Goal: Information Seeking & Learning: Learn about a topic

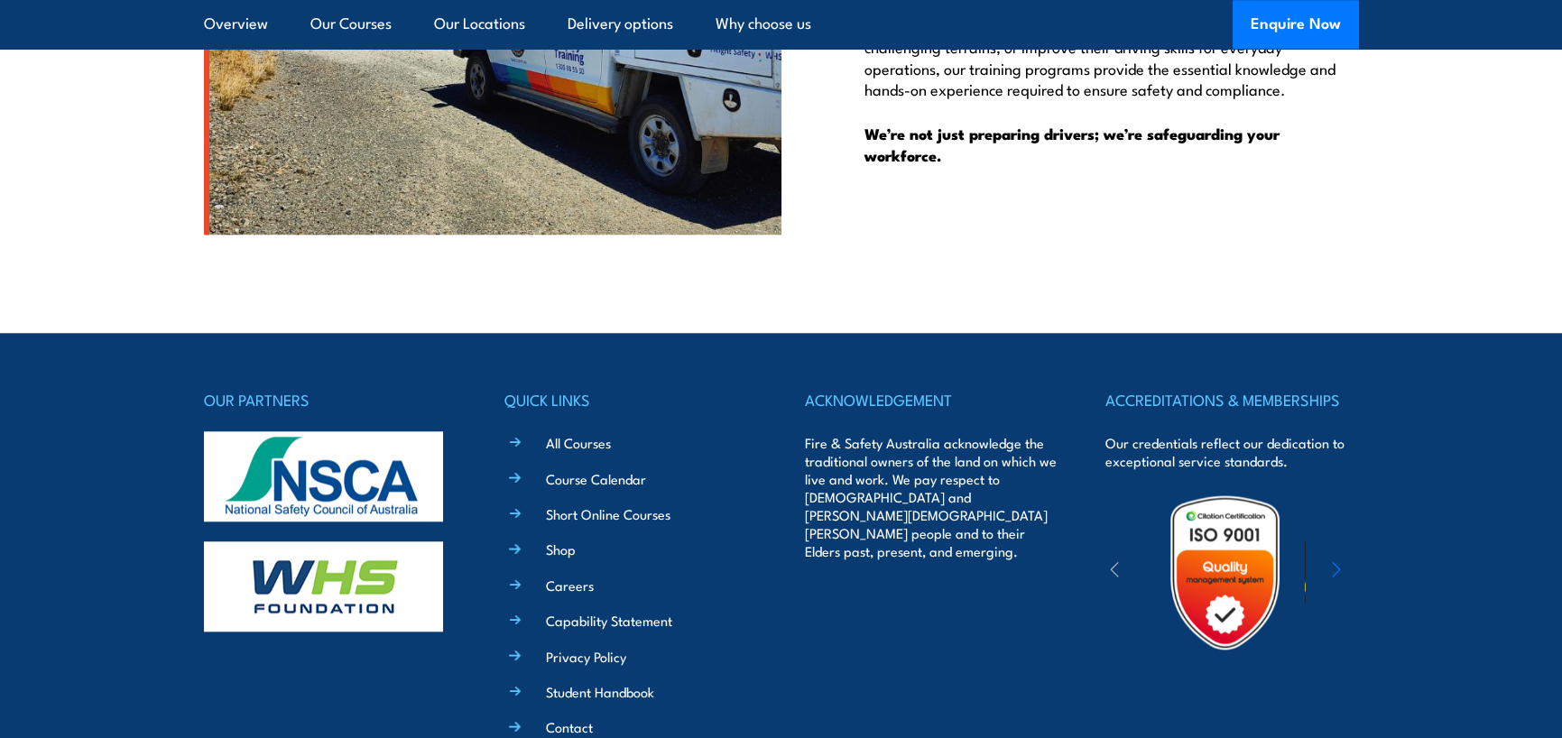
scroll to position [4567, 0]
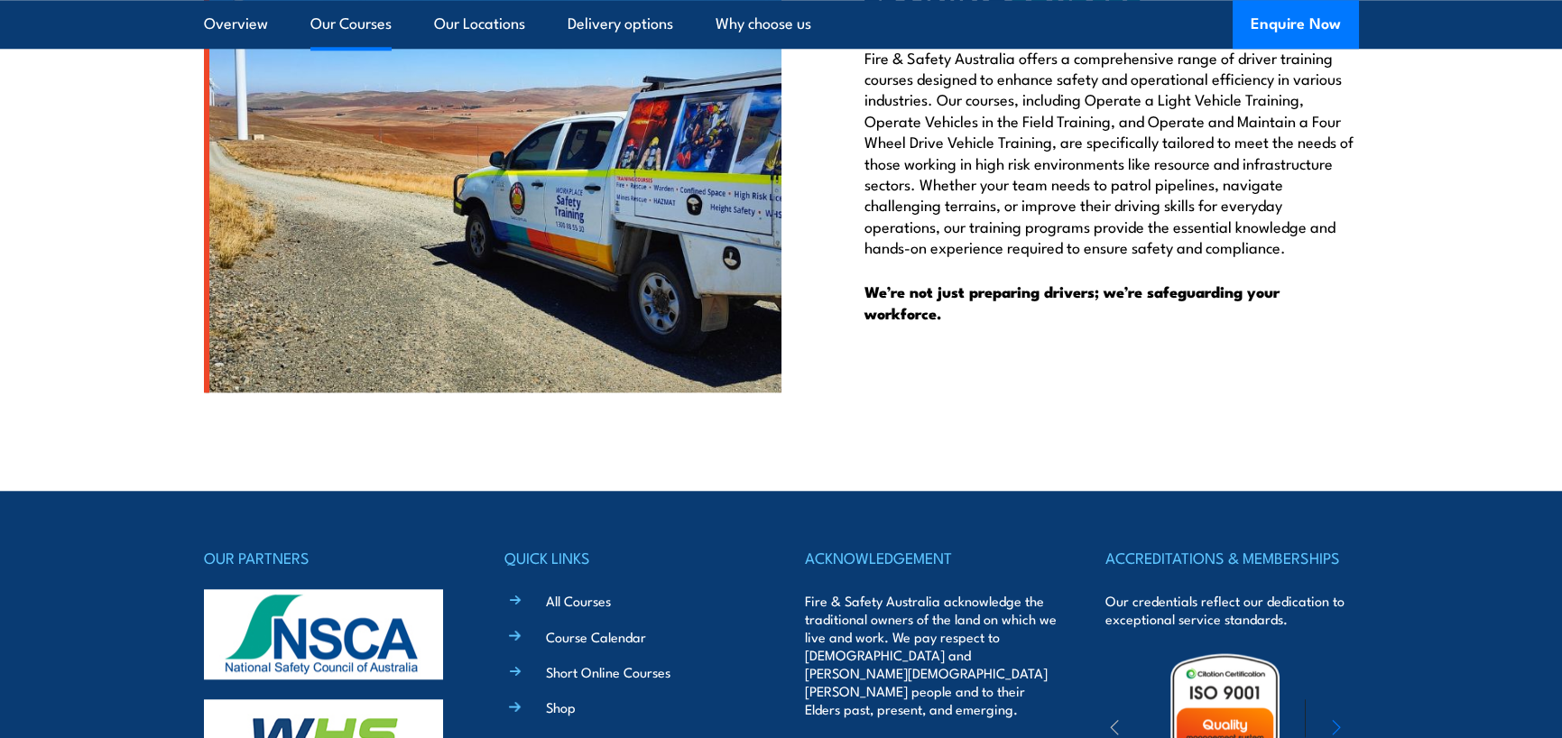
click at [360, 26] on link "Our Courses" at bounding box center [350, 24] width 81 height 48
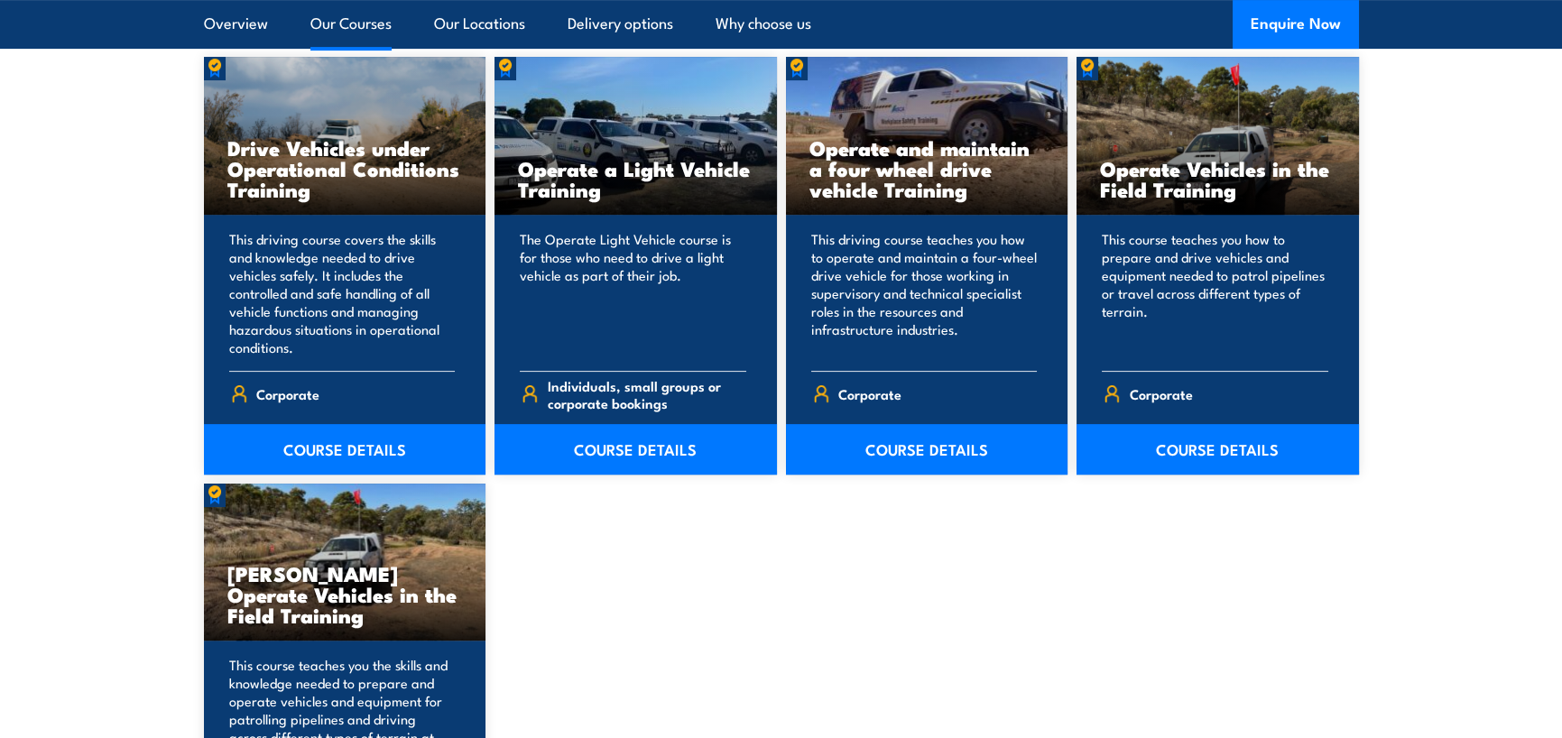
scroll to position [1551, 0]
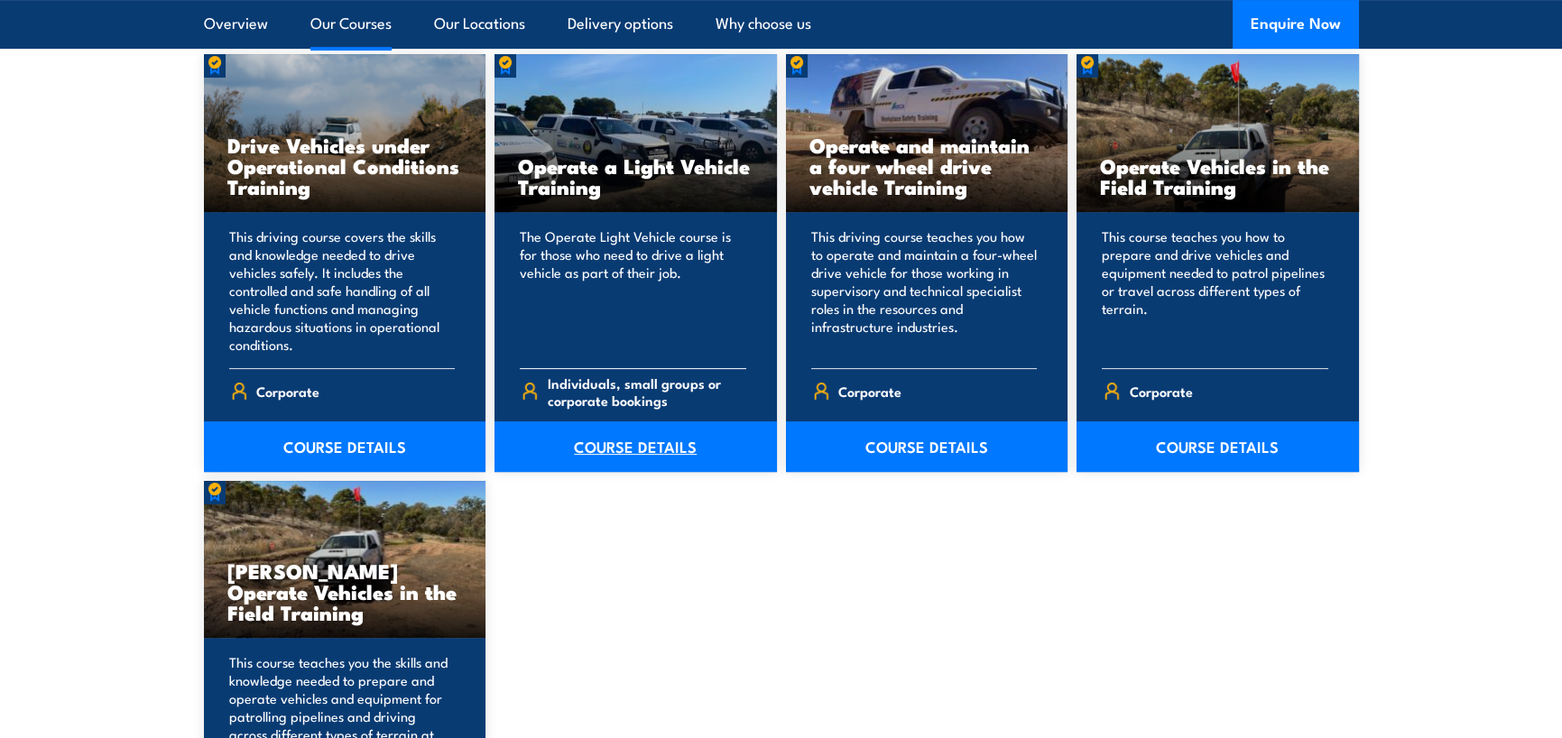
click at [622, 446] on link "COURSE DETAILS" at bounding box center [636, 446] width 282 height 51
click at [364, 449] on link "COURSE DETAILS" at bounding box center [345, 446] width 282 height 51
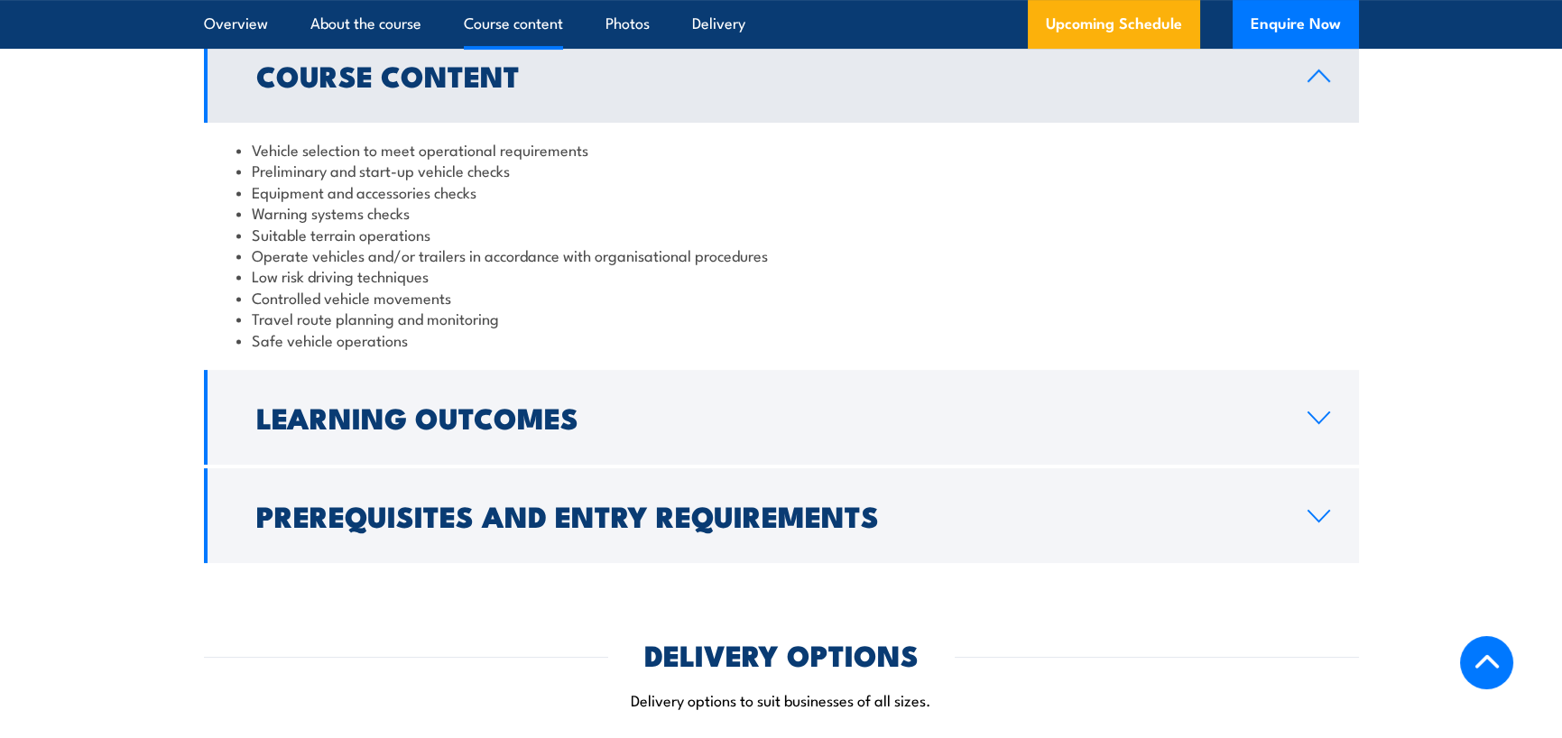
scroll to position [1534, 0]
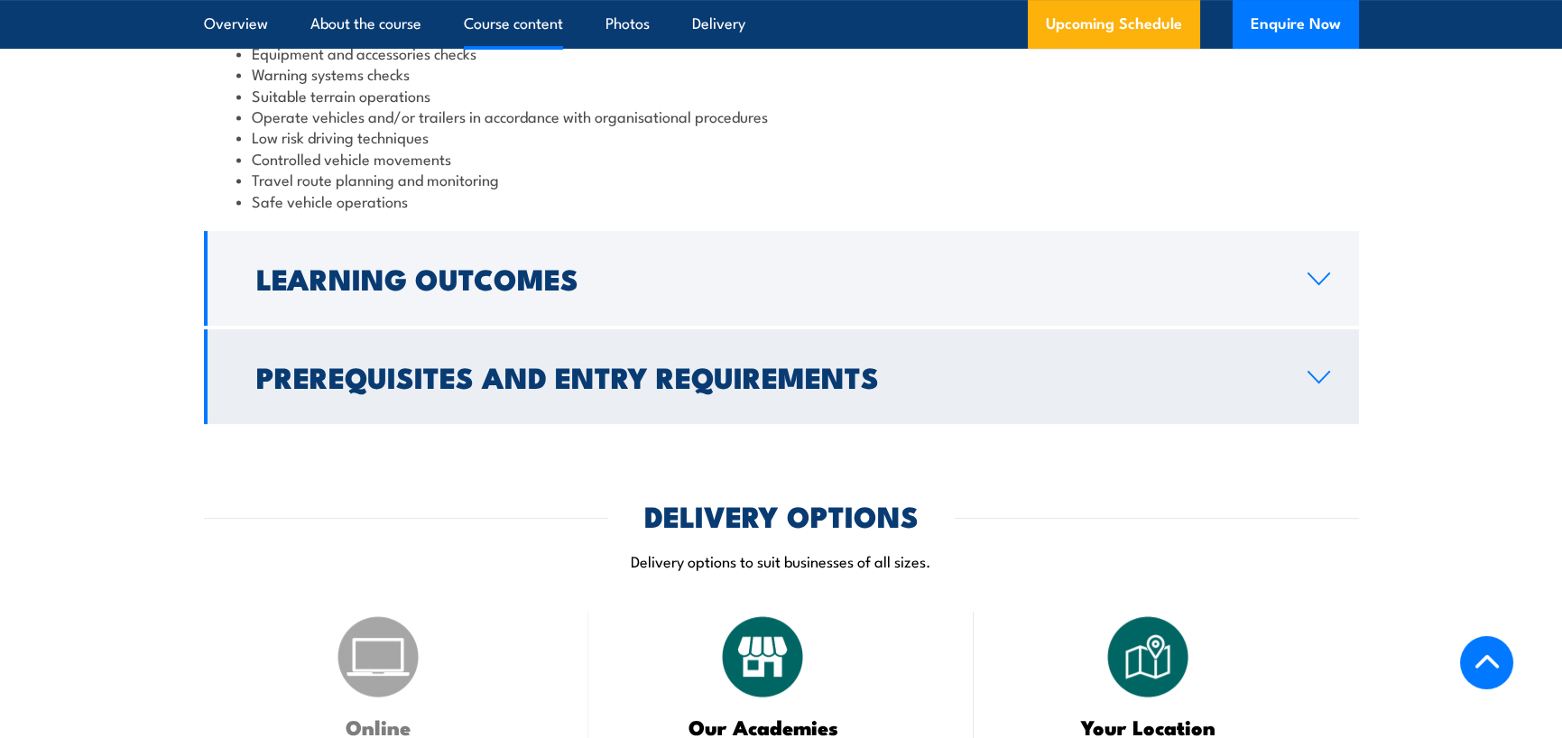
click at [1325, 384] on icon at bounding box center [1319, 377] width 24 height 14
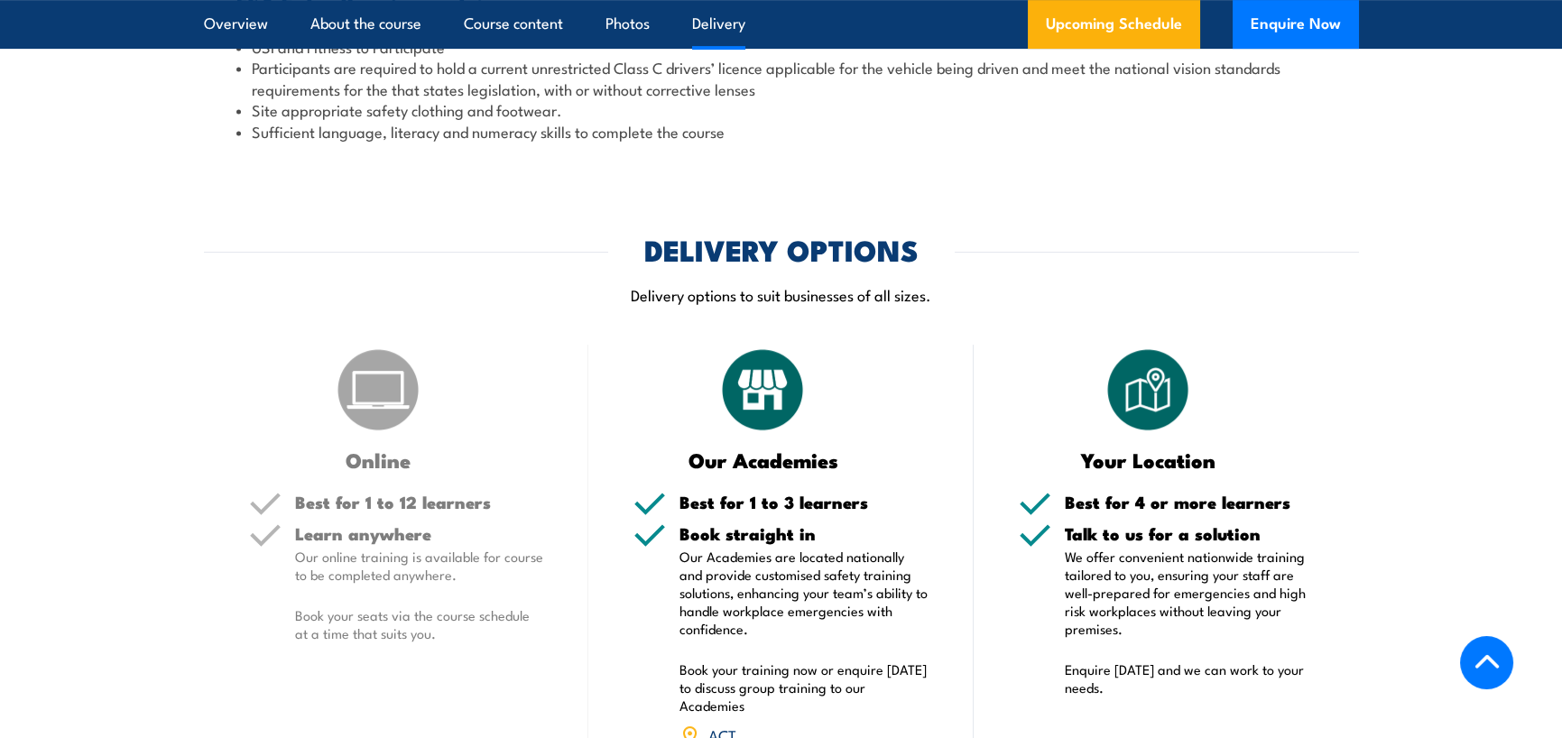
scroll to position [1985, 0]
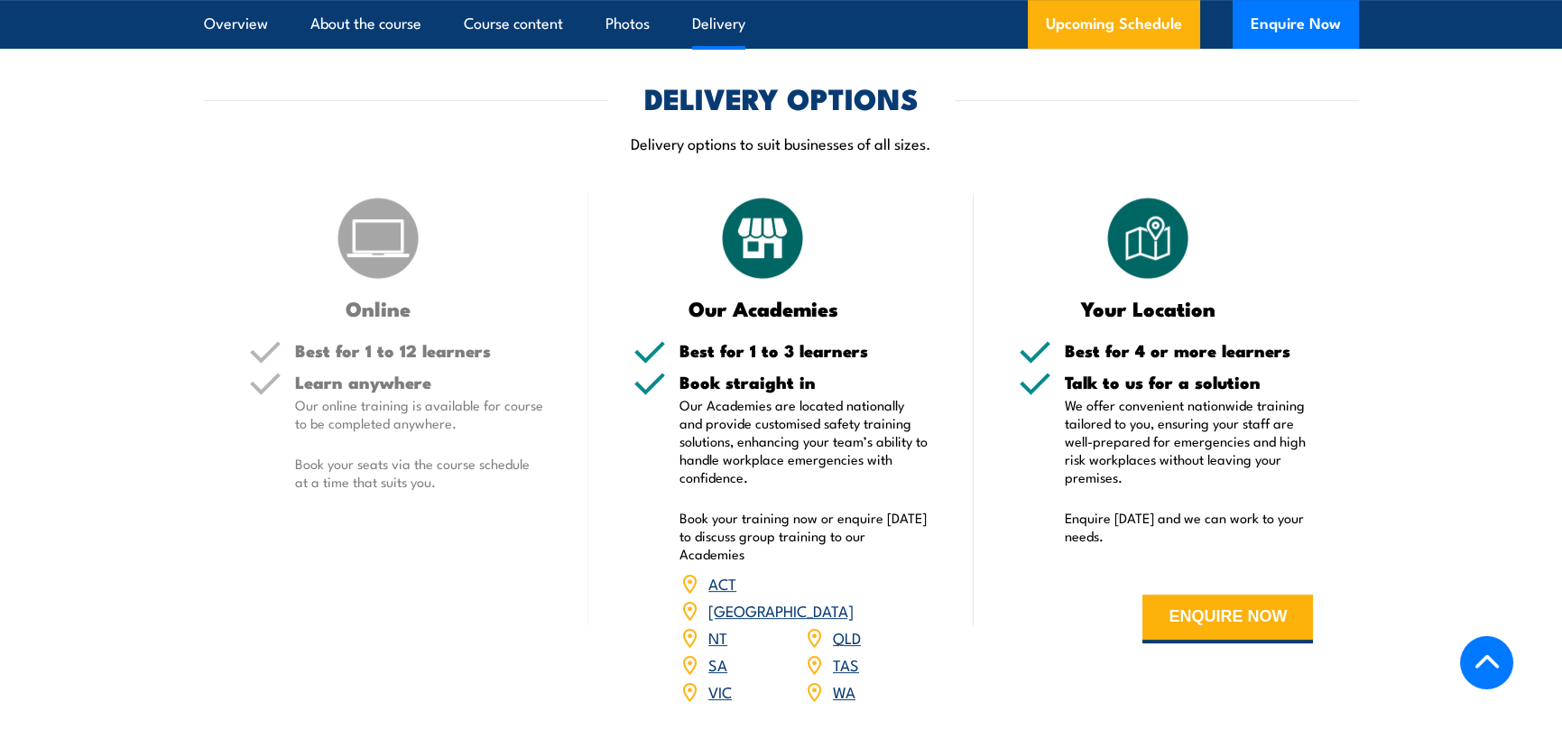
drag, startPoint x: 325, startPoint y: 302, endPoint x: 328, endPoint y: 292, distance: 10.3
click at [326, 301] on div "Online" at bounding box center [396, 255] width 295 height 125
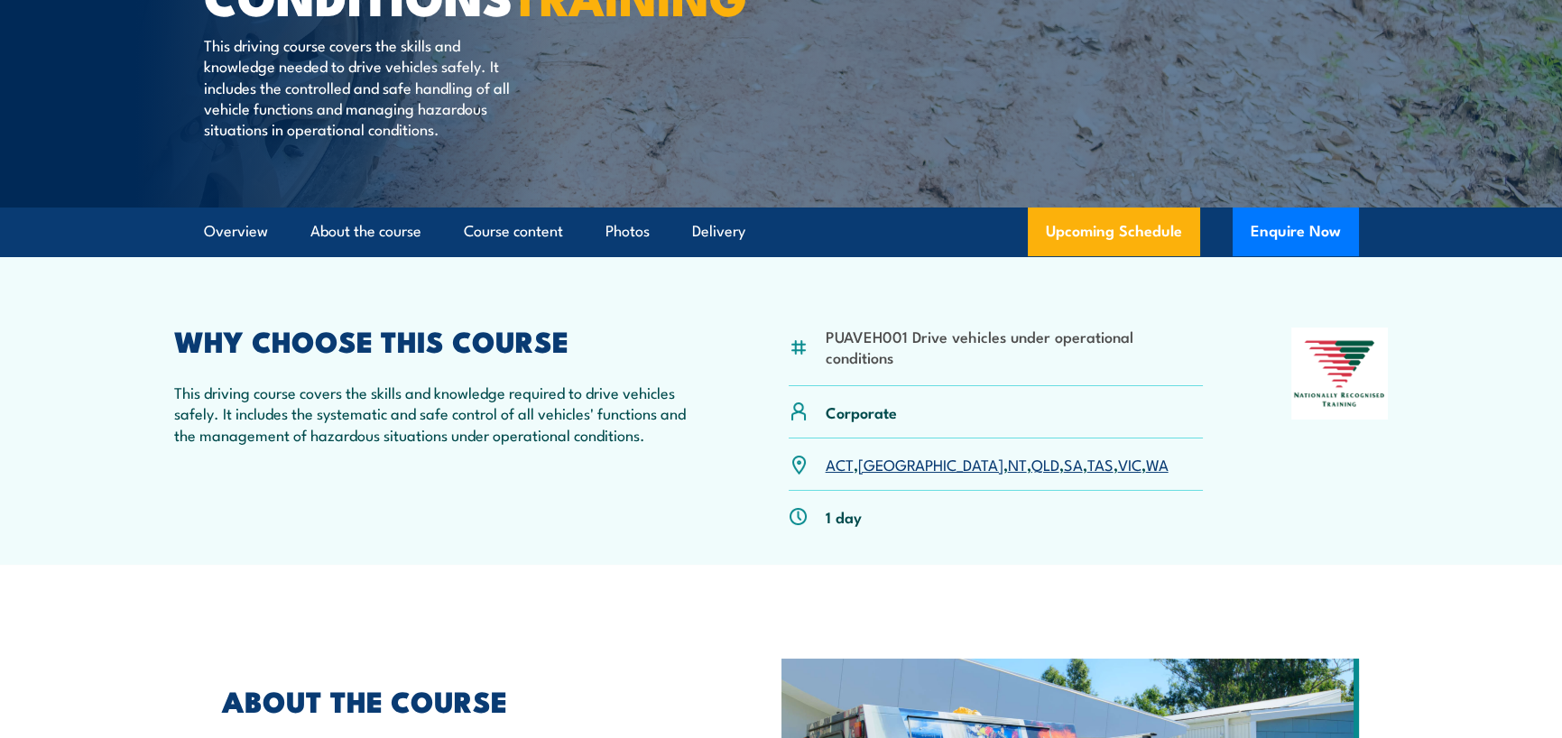
scroll to position [0, 0]
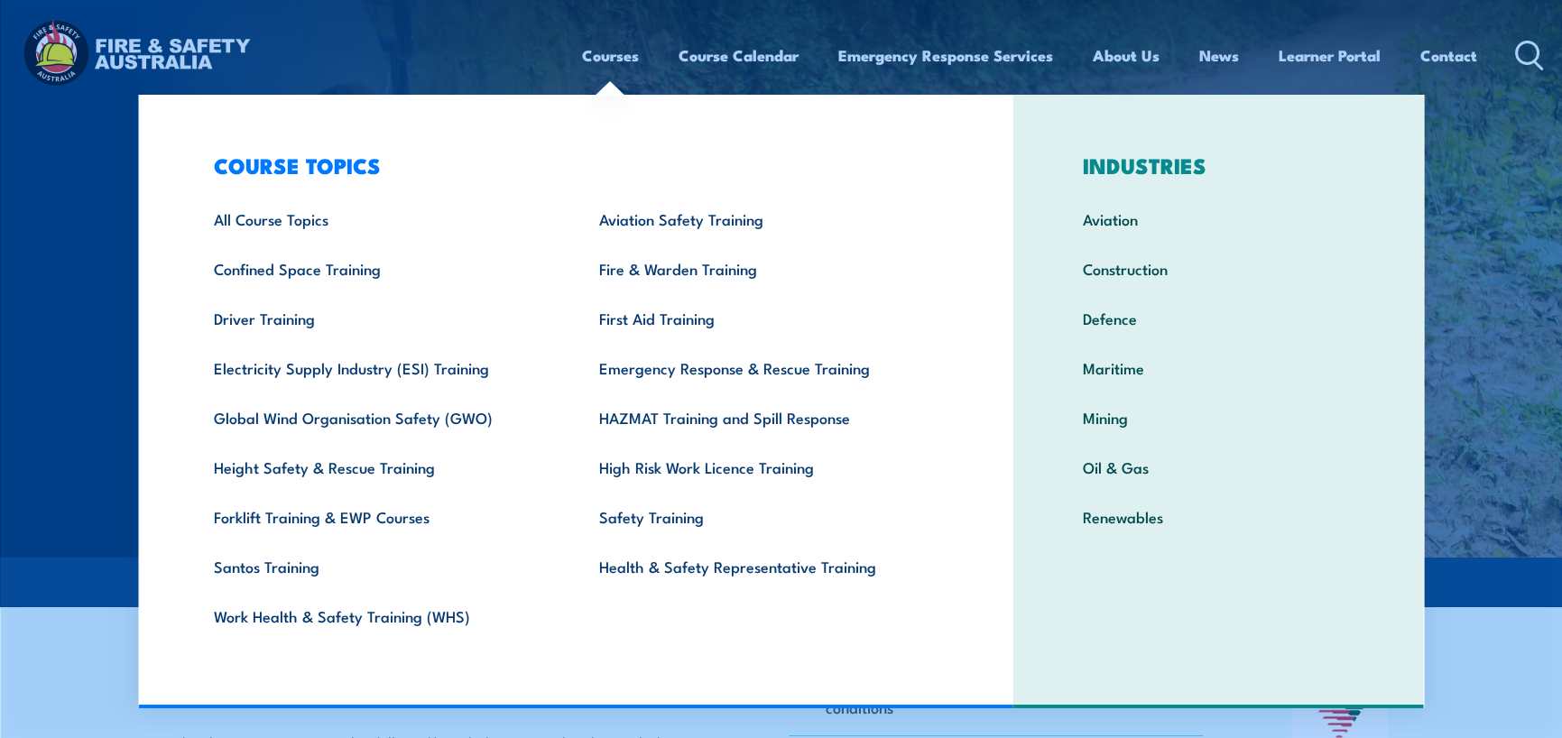
click at [609, 50] on link "Courses" at bounding box center [610, 56] width 57 height 48
